Goal: Navigation & Orientation: Find specific page/section

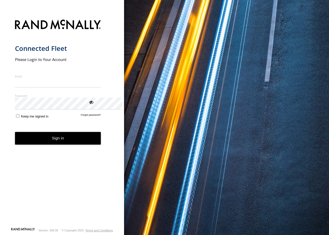
type input "**********"
click at [19, 141] on form "**********" at bounding box center [62, 122] width 94 height 211
click at [43, 145] on button "Sign in" at bounding box center [58, 138] width 86 height 13
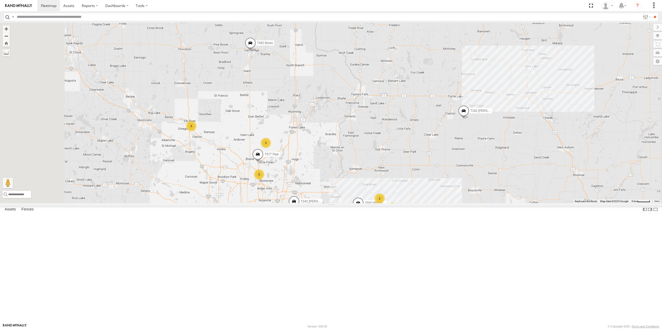
drag, startPoint x: 261, startPoint y: 92, endPoint x: 268, endPoint y: 97, distance: 8.9
click at [268, 97] on div "T1427 Drop T541 Flat T443 Drop T461 Boom T531 Pipe T331 Pipe T593 Pipe T1453 [P…" at bounding box center [331, 113] width 662 height 180
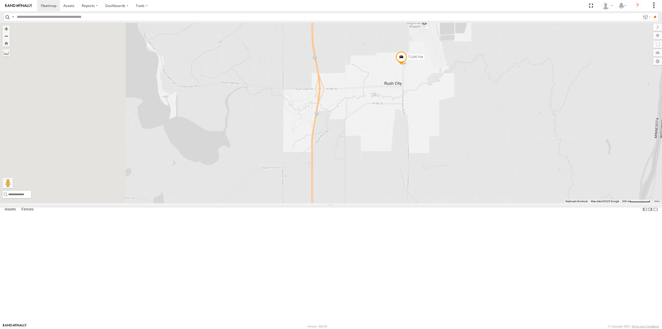
drag, startPoint x: 230, startPoint y: 125, endPoint x: 449, endPoint y: 143, distance: 220.6
click at [449, 143] on div "T1427 Drop T541 Flat T443 Drop T461 Boom T531 Pipe T331 Pipe T593 Pipe T1453 [P…" at bounding box center [331, 113] width 662 height 180
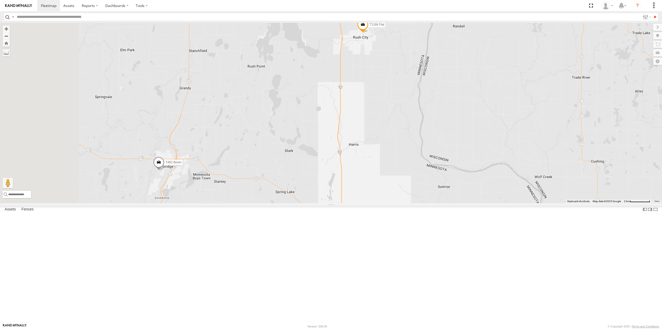
drag, startPoint x: 271, startPoint y: 225, endPoint x: 308, endPoint y: 171, distance: 66.0
click at [309, 170] on div "T1427 Drop T541 Flat T443 Drop T461 Boom T531 Pipe T331 Pipe T593 Pipe T1453 [P…" at bounding box center [331, 113] width 662 height 180
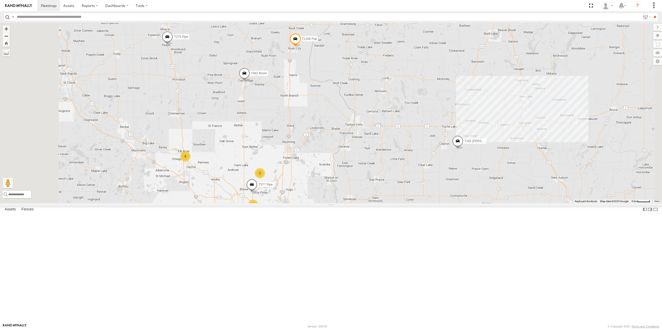
drag, startPoint x: 241, startPoint y: 253, endPoint x: 294, endPoint y: 205, distance: 72.2
click at [294, 203] on div "T1427 Drop T541 Flat T443 Drop T461 Boom T531 Pipe T331 Pipe T593 Pipe T1453 [P…" at bounding box center [331, 113] width 662 height 180
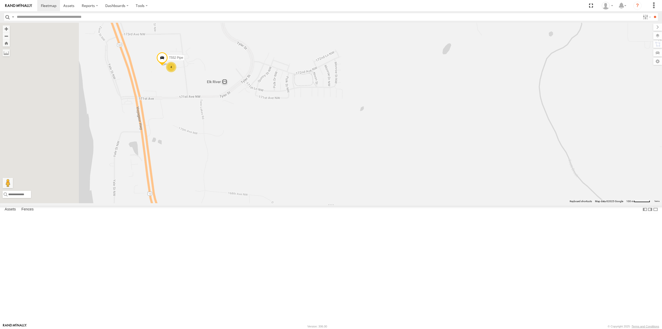
drag, startPoint x: 233, startPoint y: 179, endPoint x: 325, endPoint y: 189, distance: 92.4
click at [335, 196] on div "T1427 Drop T541 Flat T443 Drop T461 Boom T531 Pipe T331 Pipe T593 Pipe T1453 [P…" at bounding box center [331, 113] width 662 height 180
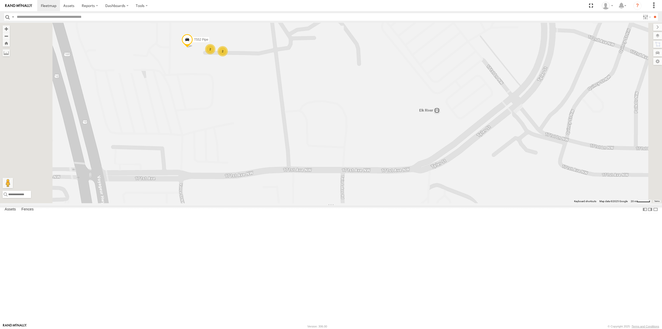
drag, startPoint x: 255, startPoint y: 129, endPoint x: 280, endPoint y: 165, distance: 44.4
click at [280, 165] on div "T1427 Drop T541 Flat T443 Drop T461 Boom T531 Pipe T331 Pipe T593 Pipe T1453 [P…" at bounding box center [331, 113] width 662 height 180
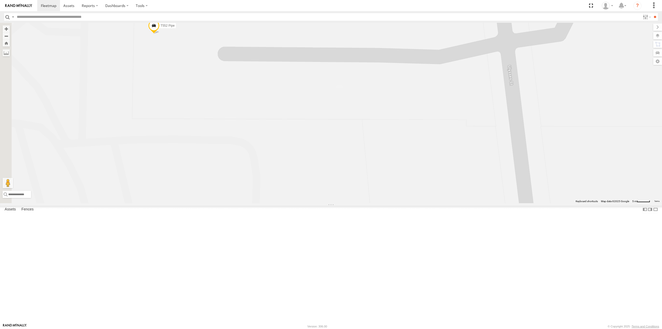
drag, startPoint x: 258, startPoint y: 125, endPoint x: 275, endPoint y: 226, distance: 102.6
click at [275, 203] on div "T1427 Drop T541 Flat T443 Drop T461 Boom T531 Pipe T331 Pipe T593 Pipe T1453 [P…" at bounding box center [331, 113] width 662 height 180
